Goal: Navigation & Orientation: Find specific page/section

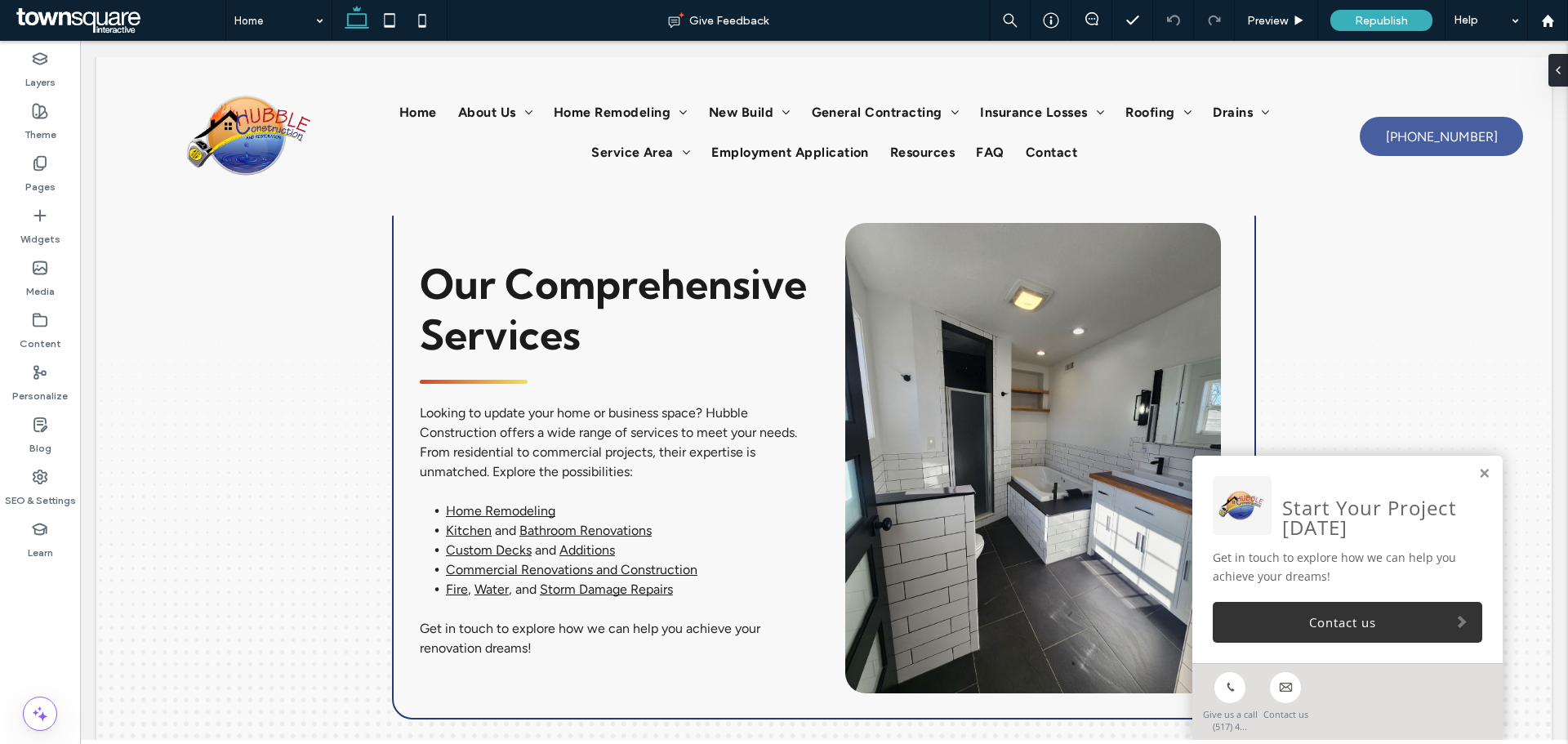
scroll to position [2510, 0]
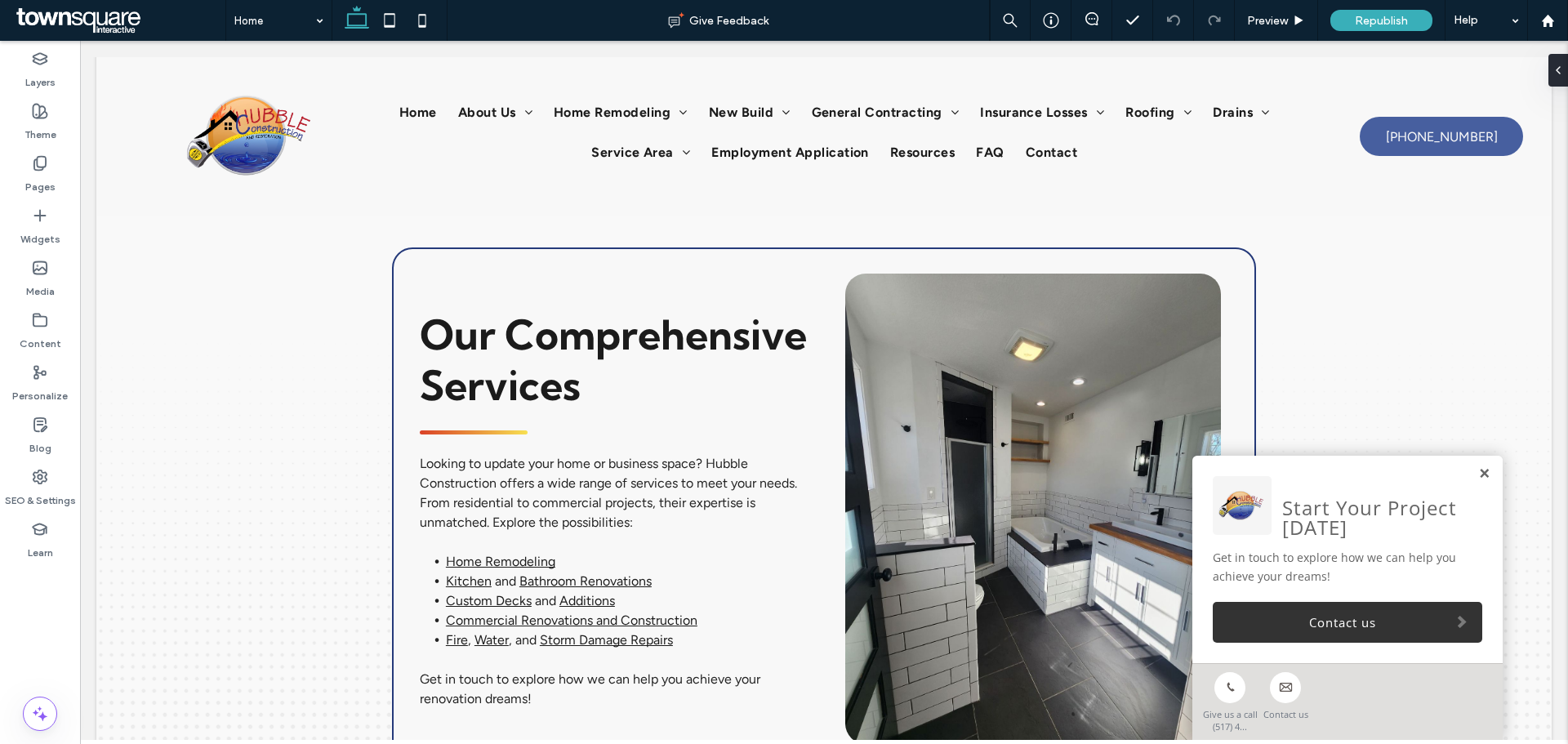
click at [1479, 471] on link at bounding box center [1485, 474] width 12 height 14
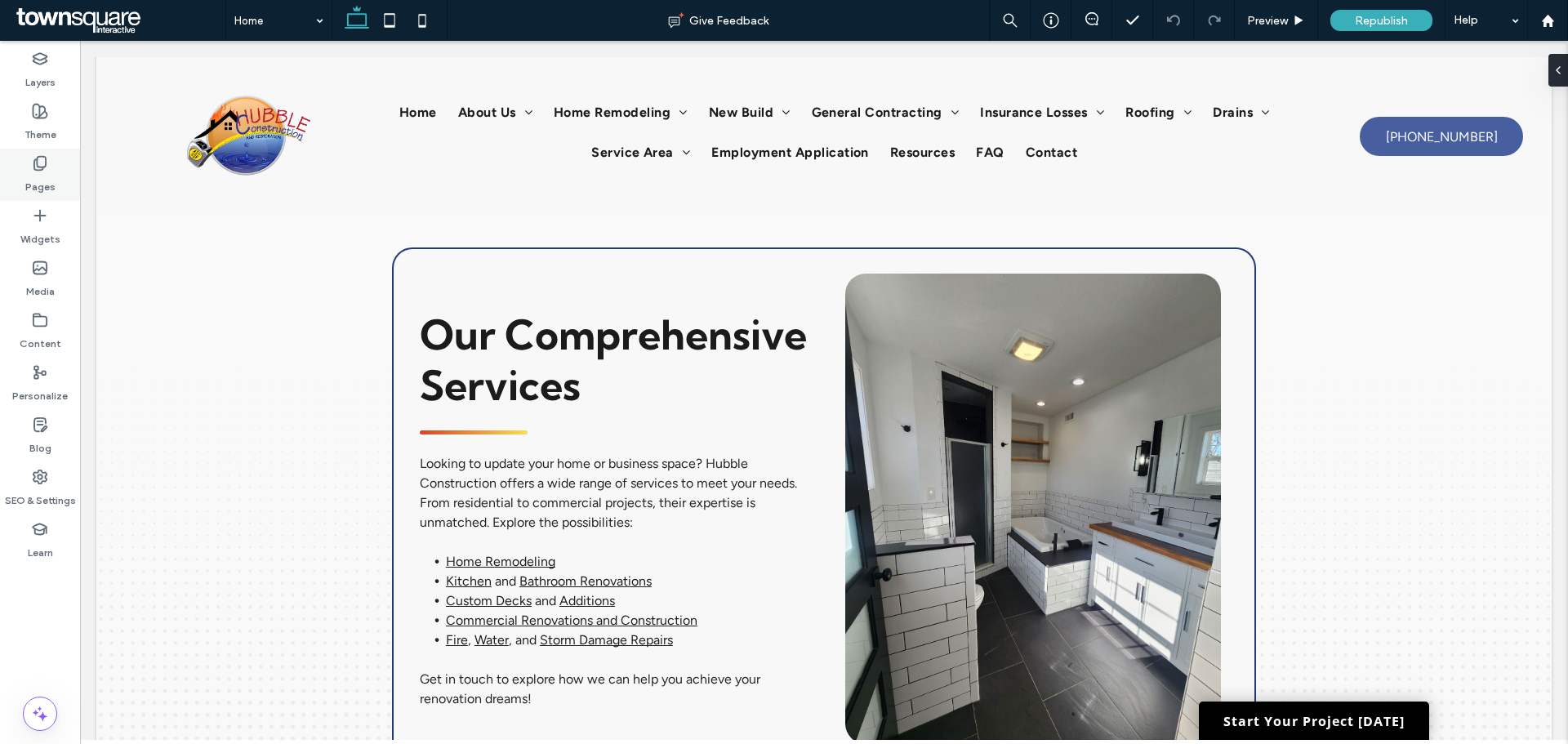
click at [34, 149] on div "Pages" at bounding box center [40, 175] width 80 height 53
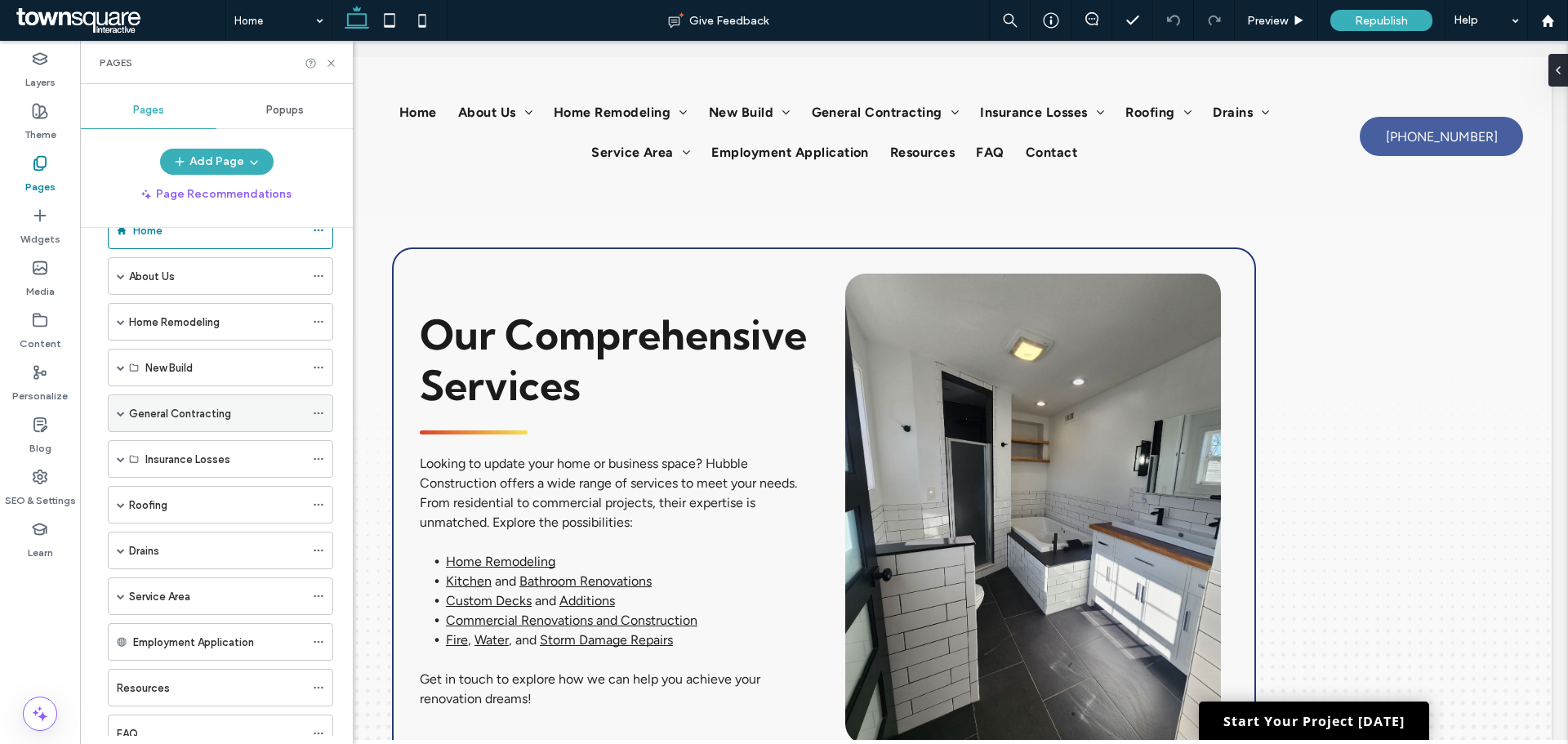
scroll to position [81, 0]
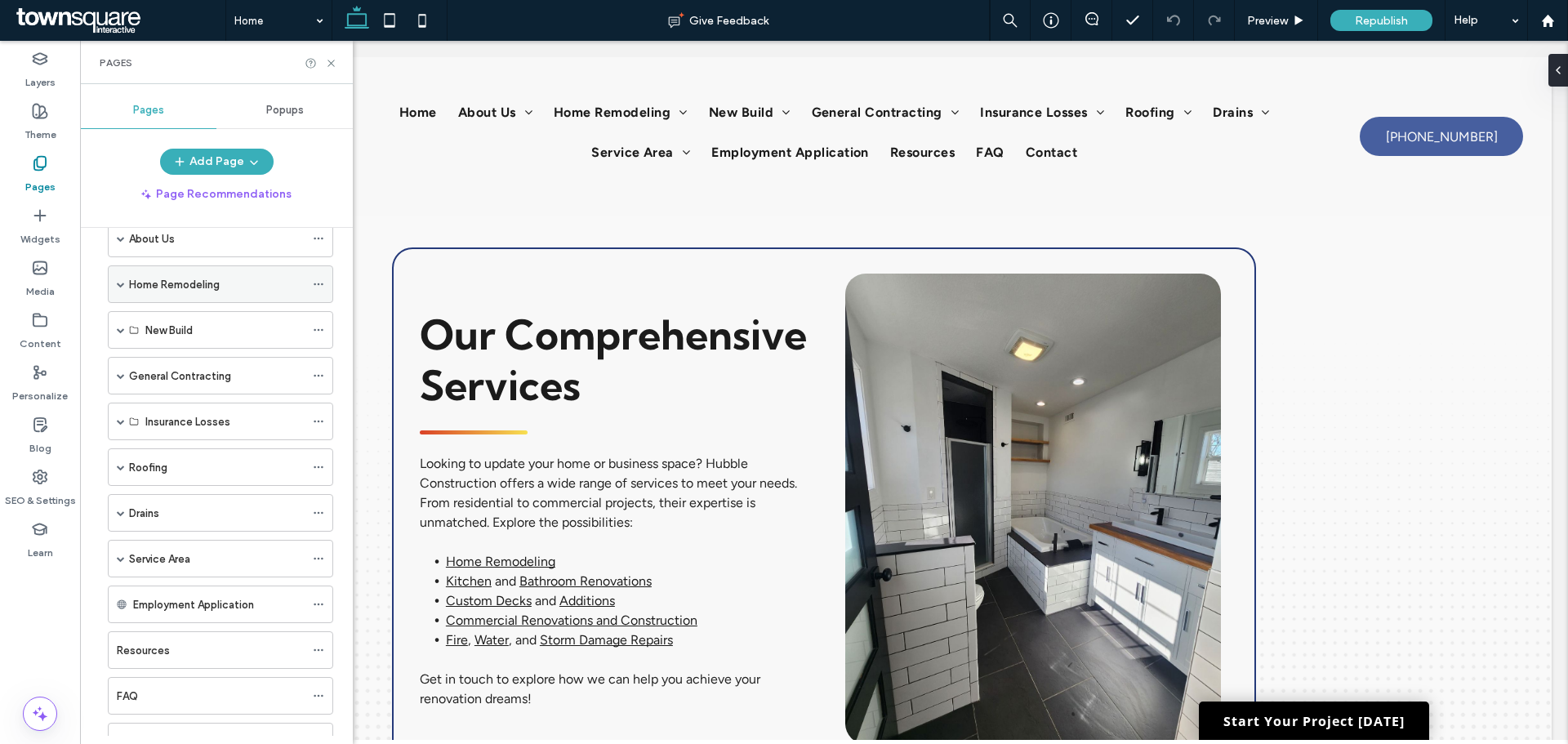
click at [127, 289] on div "Home Remodeling" at bounding box center [220, 285] width 225 height 38
click at [126, 284] on div "Home Remodeling" at bounding box center [220, 285] width 225 height 38
click at [122, 280] on span at bounding box center [121, 284] width 8 height 8
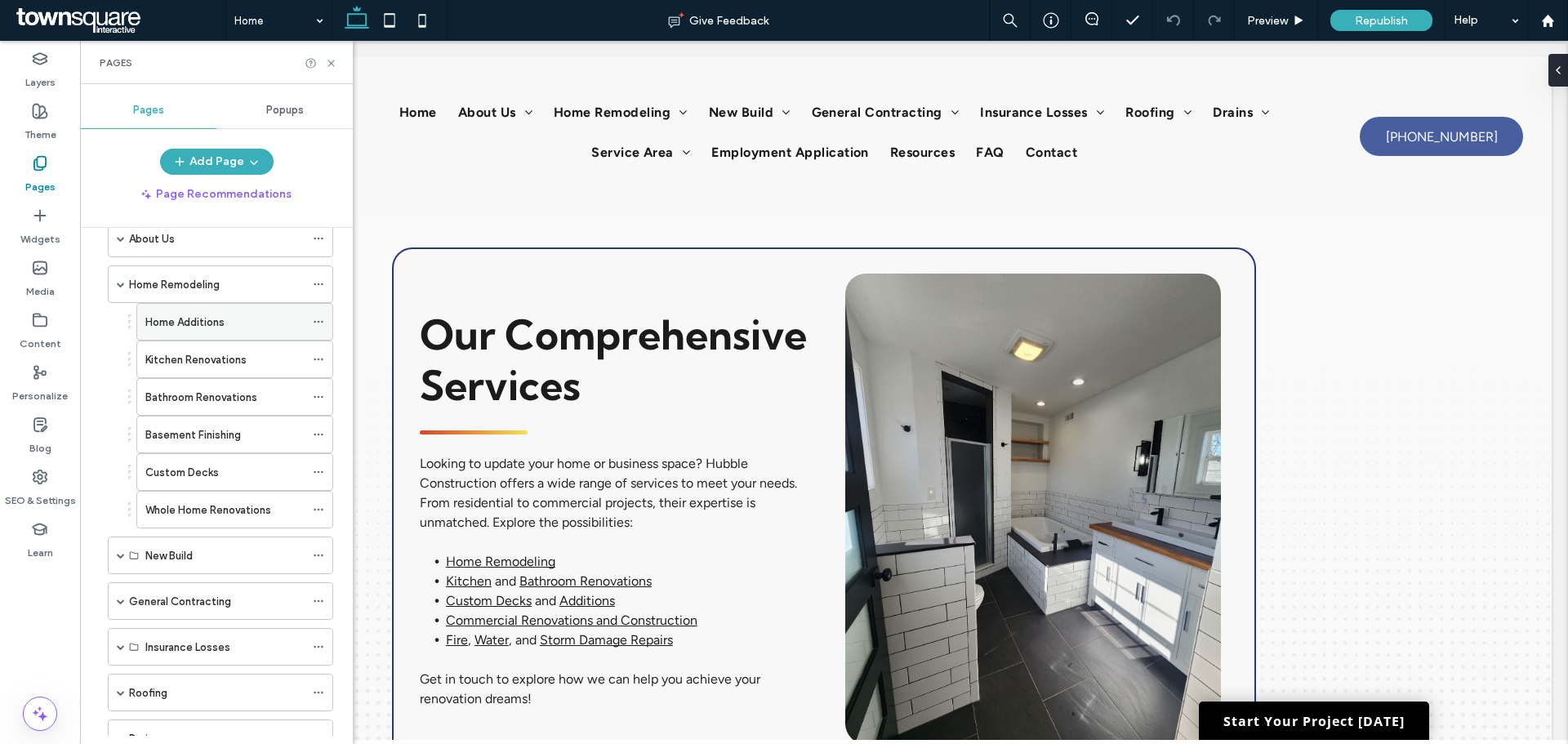
click at [171, 318] on label "Home Additions" at bounding box center [186, 321] width 79 height 29
